Goal: Task Accomplishment & Management: Complete application form

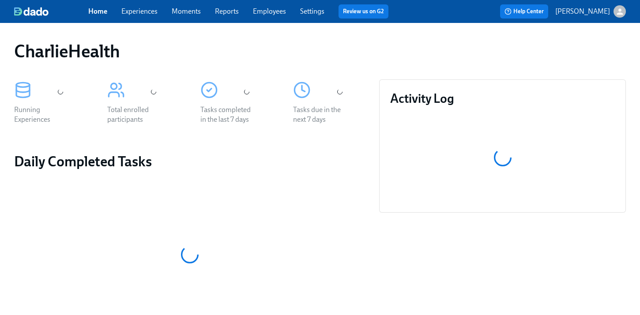
click at [291, 48] on div "CharlieHealth" at bounding box center [320, 51] width 612 height 21
click at [276, 19] on div "Home Experiences Moments Reports Employees Settings Review us on G2 Help Center…" at bounding box center [320, 11] width 640 height 23
click at [271, 14] on link "Employees" at bounding box center [269, 11] width 33 height 8
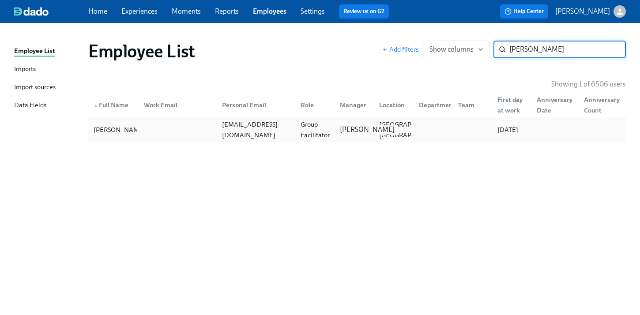
type input "terenzi"
click at [371, 130] on div "Mandee McKelvey" at bounding box center [367, 130] width 62 height 10
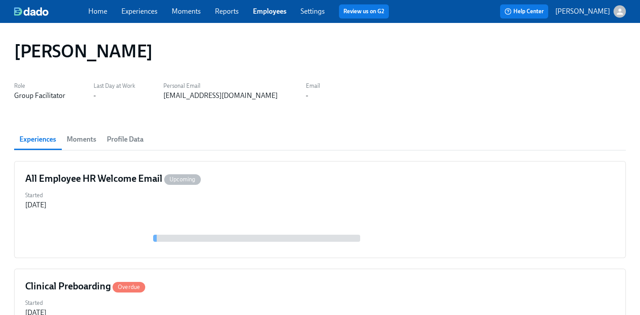
click at [305, 59] on div "Dorothea Terenzi" at bounding box center [320, 51] width 612 height 21
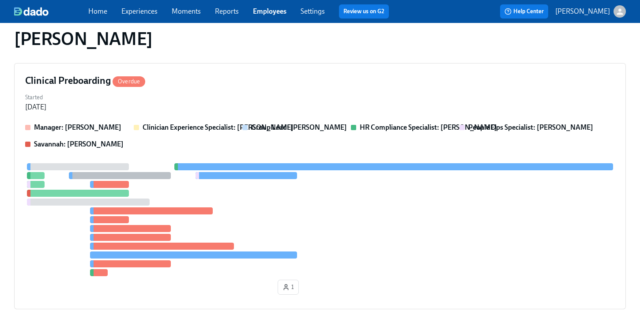
scroll to position [192, 0]
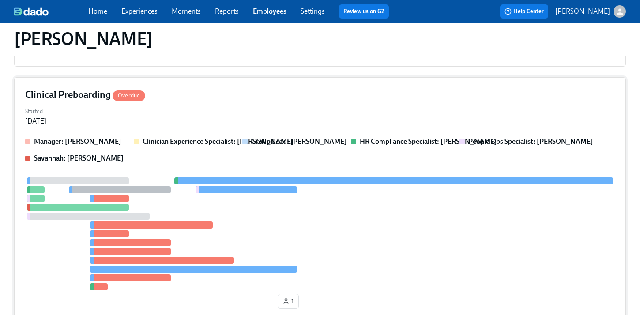
click at [326, 118] on div "Started Sep 05, 2025" at bounding box center [320, 115] width 590 height 21
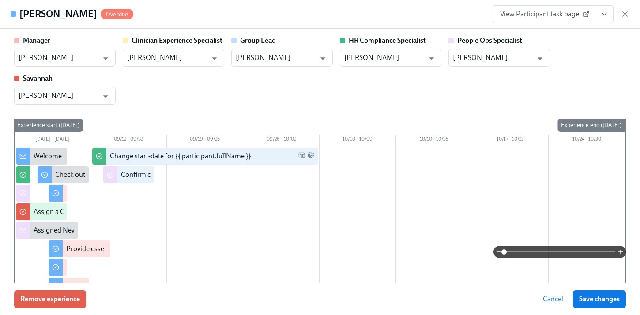
click at [614, 15] on div "View Participant task page" at bounding box center [561, 14] width 137 height 18
click at [597, 18] on button "View task page" at bounding box center [604, 14] width 19 height 18
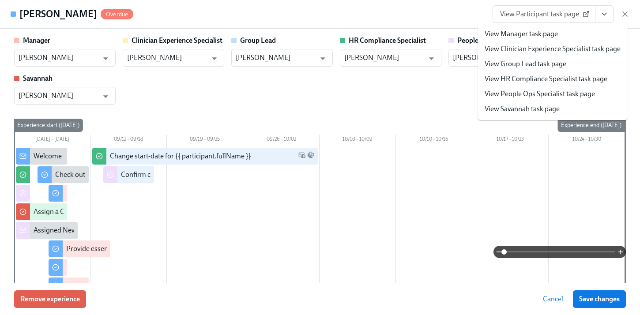
click at [607, 19] on button "View task page" at bounding box center [604, 14] width 19 height 18
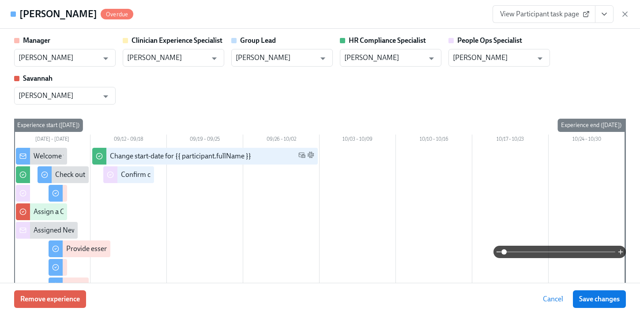
click at [604, 20] on button "View task page" at bounding box center [604, 14] width 19 height 18
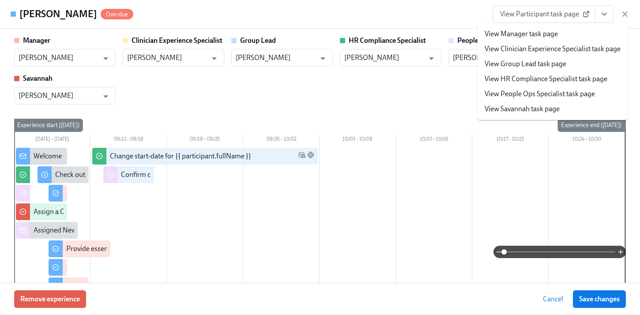
click at [538, 74] on link "View HR Compliance Specialist task page" at bounding box center [546, 79] width 123 height 10
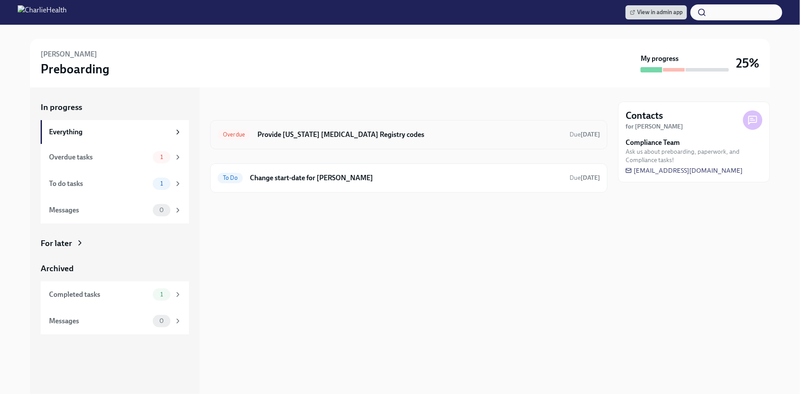
click at [348, 138] on h6 "Provide Pennsylvania Child Abuse Registry codes" at bounding box center [409, 135] width 305 height 10
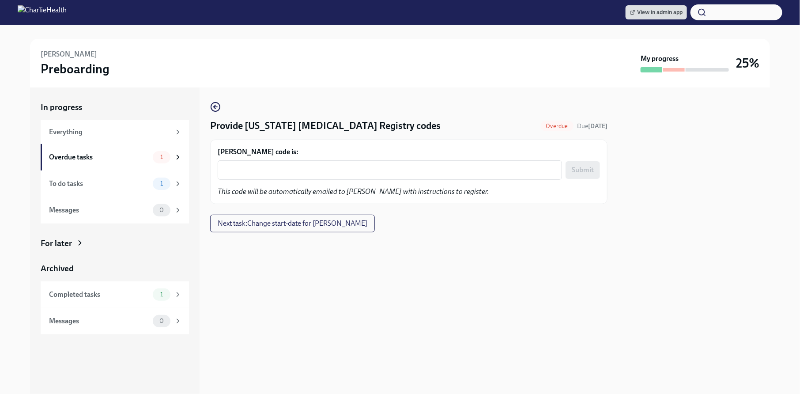
click at [337, 111] on div "Provide Pennsylvania Child Abuse Registry codes Overdue Due 8 days ago Dorothea…" at bounding box center [408, 153] width 397 height 102
click at [218, 103] on circle "button" at bounding box center [215, 106] width 9 height 9
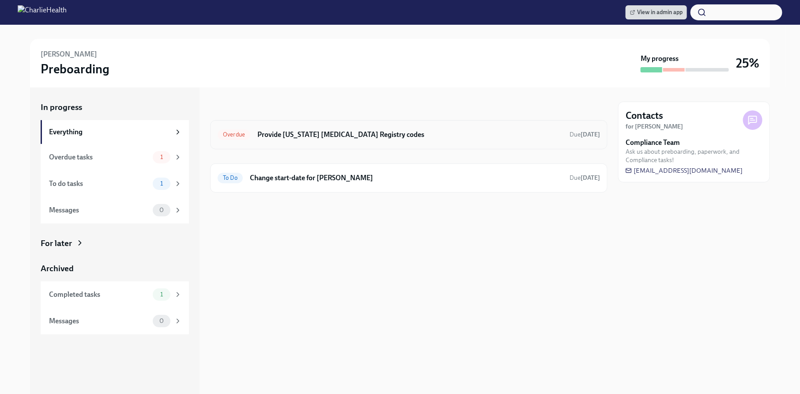
click at [347, 130] on h6 "Provide Pennsylvania Child Abuse Registry codes" at bounding box center [409, 135] width 305 height 10
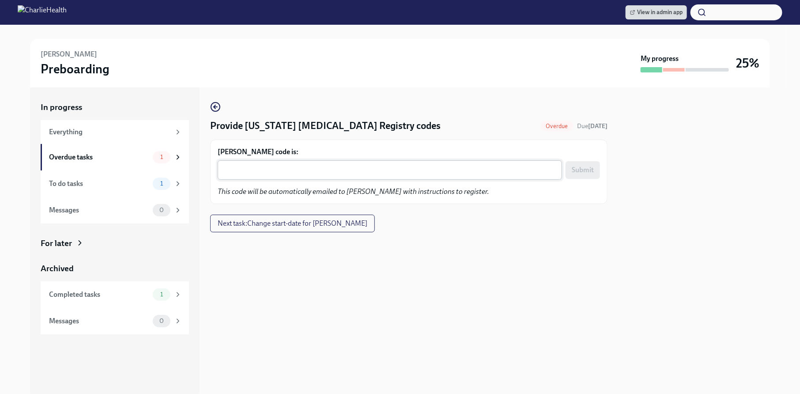
click at [309, 165] on textarea "Dorothea Terenzi's code is:" at bounding box center [390, 170] width 334 height 11
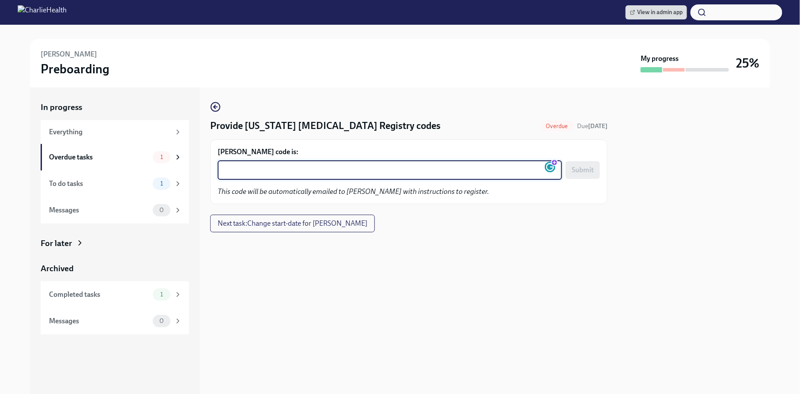
paste textarea "4X15LR3M434J"
type textarea "4X15LR3M434J"
click at [572, 171] on span "Submit" at bounding box center [583, 170] width 22 height 9
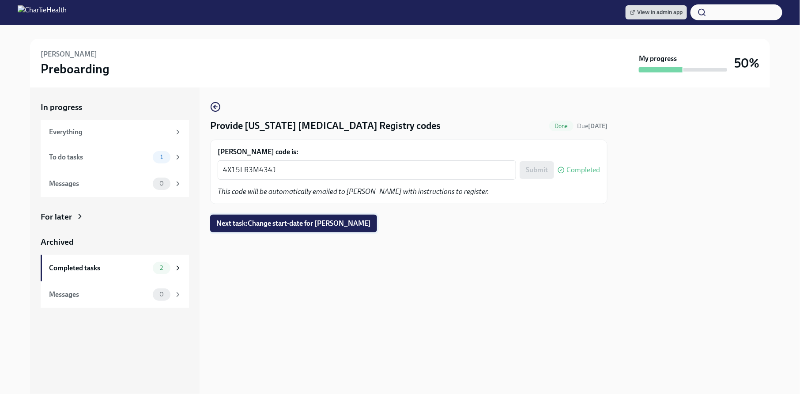
click at [298, 229] on button "Next task : Change start-date for Dorothea Terenzi" at bounding box center [293, 224] width 167 height 18
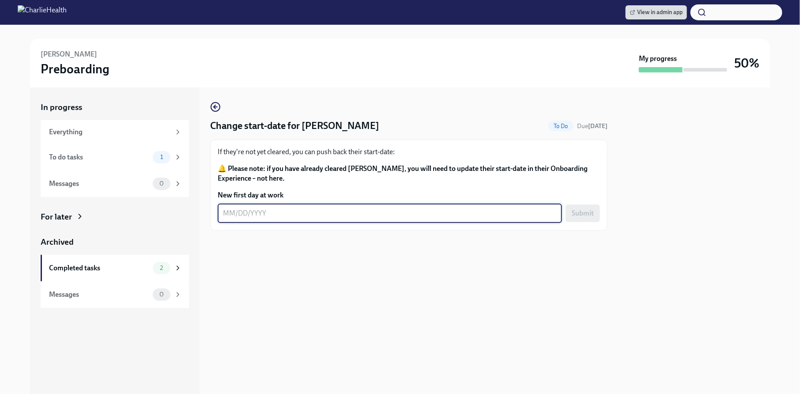
click at [291, 213] on textarea "New first day at work" at bounding box center [390, 213] width 334 height 11
type textarea "09/29/2025"
click at [582, 212] on span "Submit" at bounding box center [583, 213] width 22 height 9
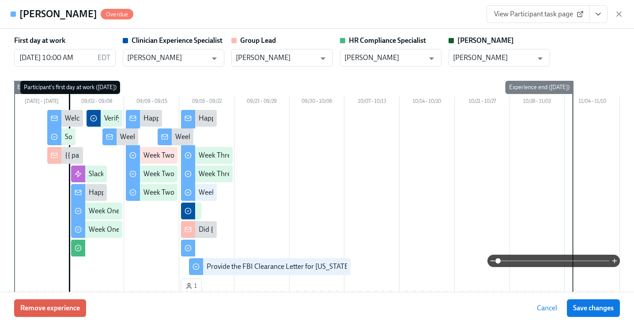
scroll to position [1854, 0]
